Goal: Transaction & Acquisition: Download file/media

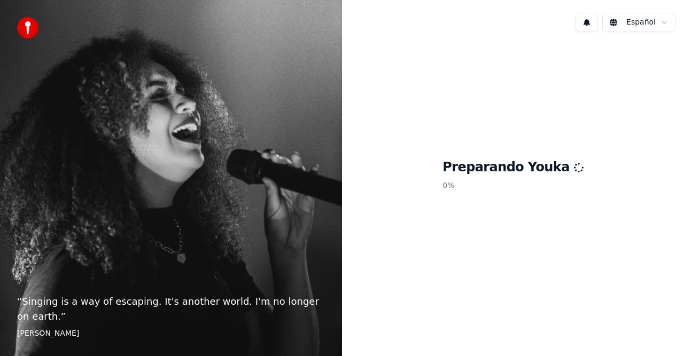
click at [615, 170] on div "Español Preparando Youka 0 %" at bounding box center [513, 178] width 342 height 356
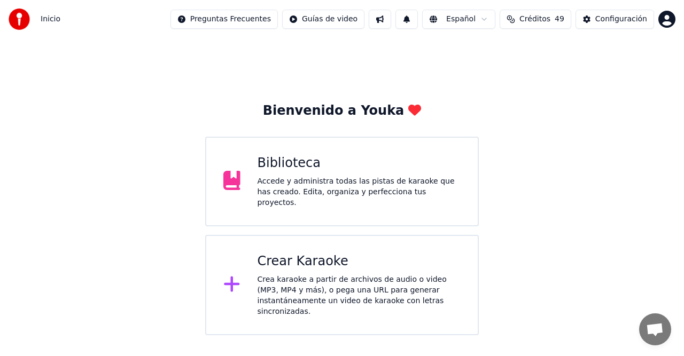
click at [292, 160] on div "Biblioteca" at bounding box center [359, 163] width 204 height 17
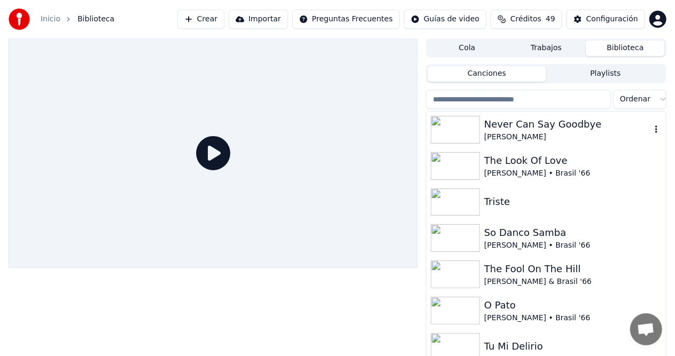
click at [520, 129] on div "Never Can Say Goodbye" at bounding box center [567, 124] width 167 height 15
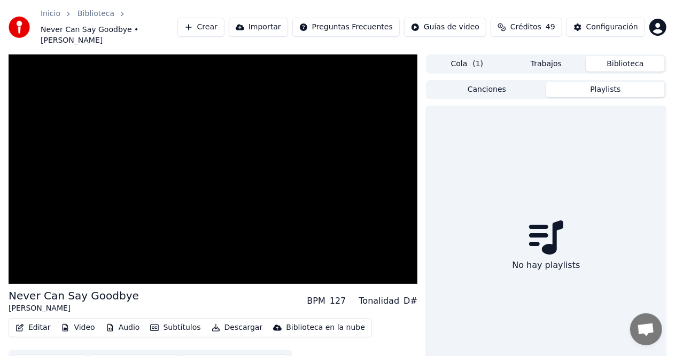
drag, startPoint x: 602, startPoint y: 80, endPoint x: 614, endPoint y: 107, distance: 29.7
click at [607, 91] on div "Canciones Playlists No hay playlists" at bounding box center [546, 235] width 240 height 311
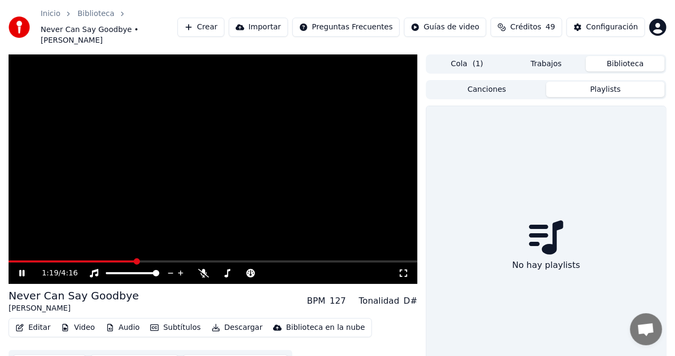
click at [289, 240] on video at bounding box center [213, 169] width 409 height 230
click at [225, 269] on icon at bounding box center [227, 273] width 6 height 9
click at [228, 269] on icon at bounding box center [227, 273] width 6 height 9
click at [27, 269] on icon at bounding box center [29, 273] width 25 height 9
click at [226, 269] on icon at bounding box center [227, 273] width 11 height 9
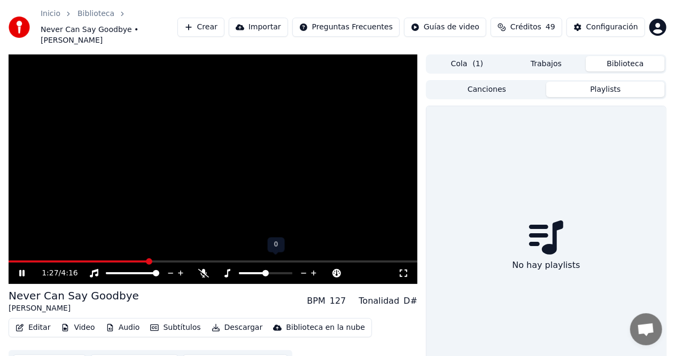
click at [307, 268] on icon at bounding box center [304, 273] width 10 height 11
click at [306, 268] on icon at bounding box center [304, 273] width 10 height 11
click at [13, 250] on div "2:51 / 4:16" at bounding box center [213, 169] width 409 height 230
click at [13, 261] on span at bounding box center [11, 262] width 5 height 2
click at [19, 269] on icon at bounding box center [29, 273] width 25 height 9
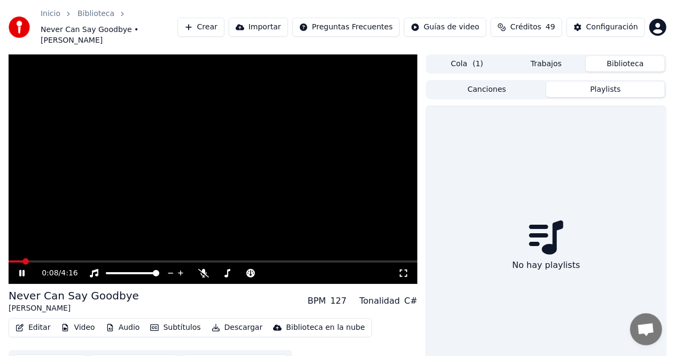
click at [461, 56] on button "Cola ( 1 )" at bounding box center [466, 63] width 79 height 15
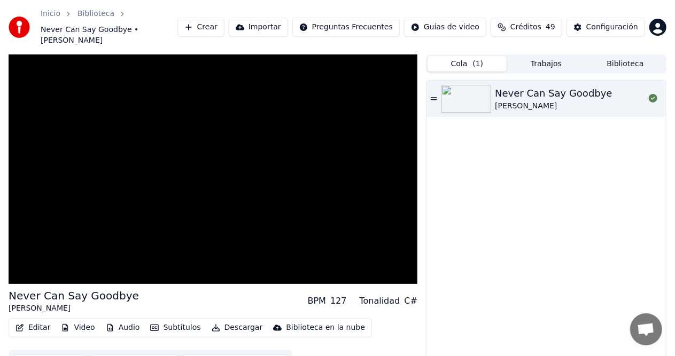
click at [538, 62] on div "Cola ( 1 ) Trabajos Biblioteca" at bounding box center [546, 63] width 240 height 19
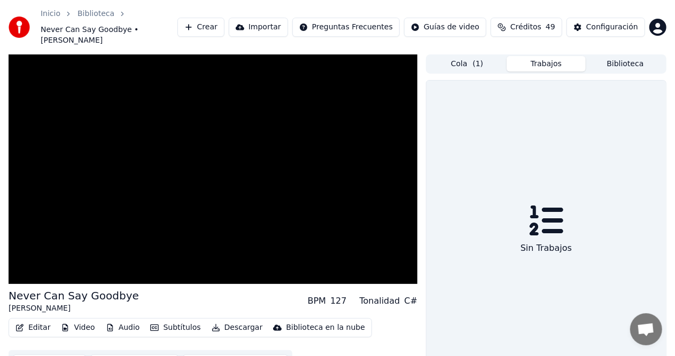
click at [538, 58] on button "Trabajos" at bounding box center [545, 63] width 79 height 15
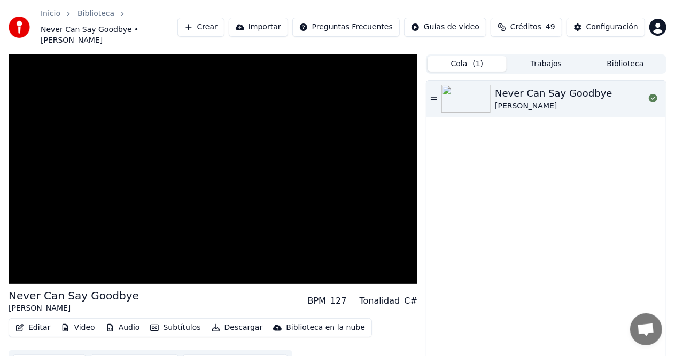
click at [478, 59] on span "( 1 )" at bounding box center [477, 64] width 11 height 11
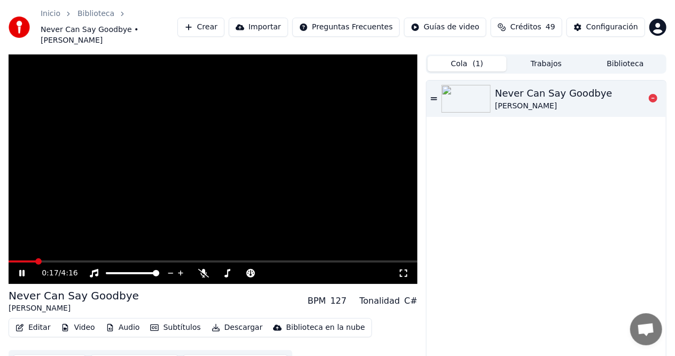
click at [511, 101] on div "[PERSON_NAME]" at bounding box center [554, 106] width 118 height 11
click at [233, 320] on button "Descargar" at bounding box center [237, 327] width 60 height 15
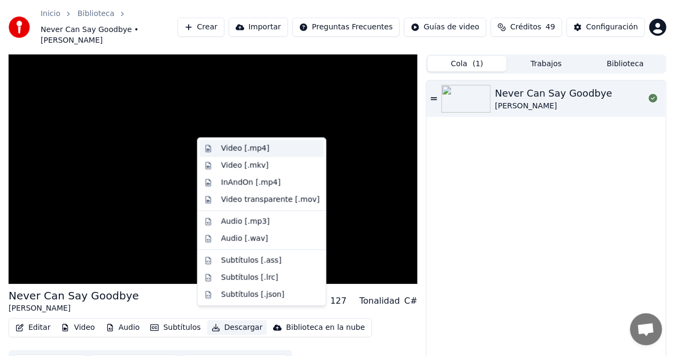
click at [245, 148] on div "Video [.mp4]" at bounding box center [245, 148] width 48 height 11
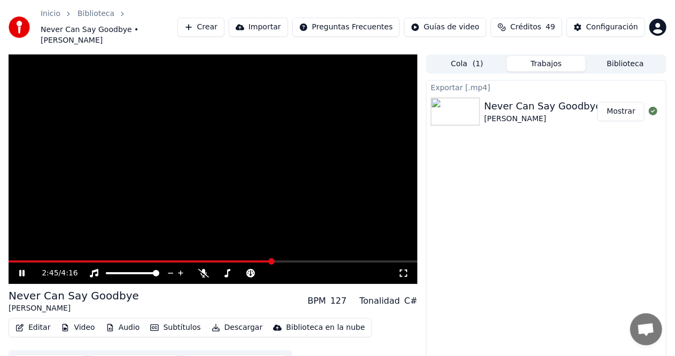
click at [18, 269] on icon at bounding box center [29, 273] width 25 height 9
click at [611, 105] on button "Mostrar" at bounding box center [620, 111] width 47 height 19
click at [22, 269] on icon at bounding box center [29, 273] width 25 height 9
click at [18, 261] on span at bounding box center [14, 262] width 10 height 2
click at [42, 261] on span at bounding box center [213, 262] width 409 height 2
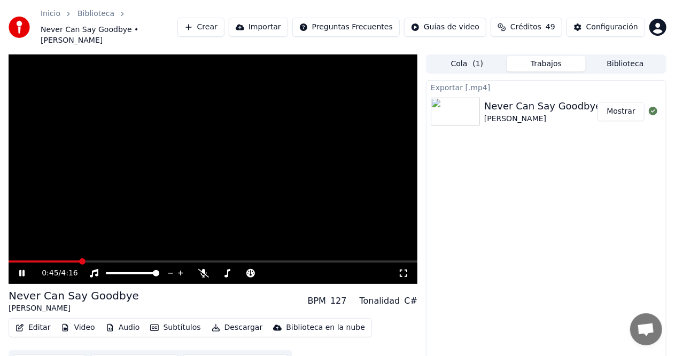
click at [80, 261] on span at bounding box center [213, 262] width 409 height 2
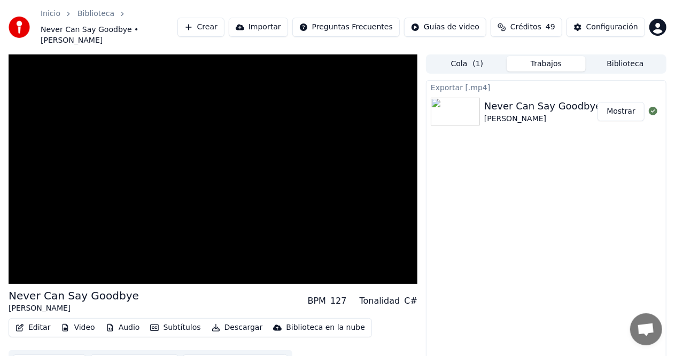
scroll to position [16, 0]
